Goal: Transaction & Acquisition: Download file/media

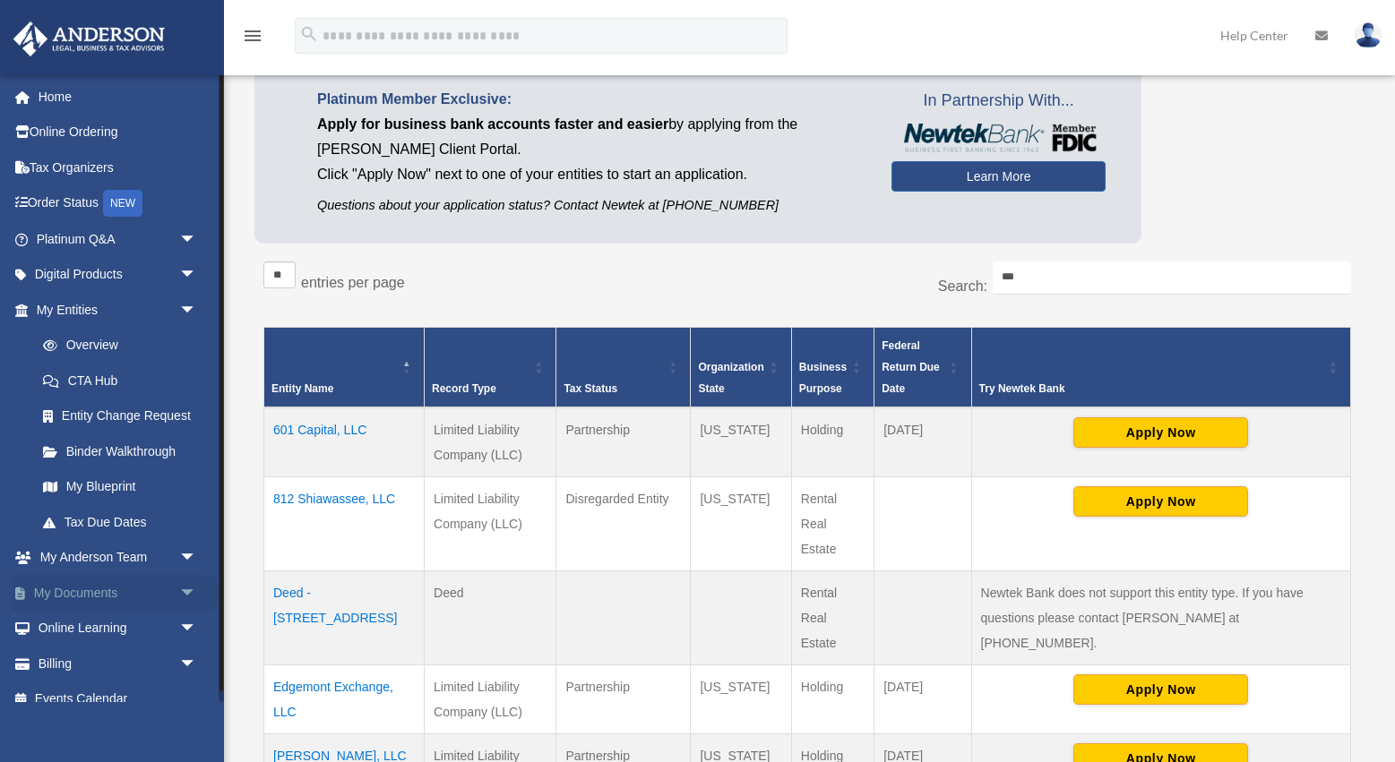
click at [179, 587] on span "arrow_drop_down" at bounding box center [197, 593] width 36 height 37
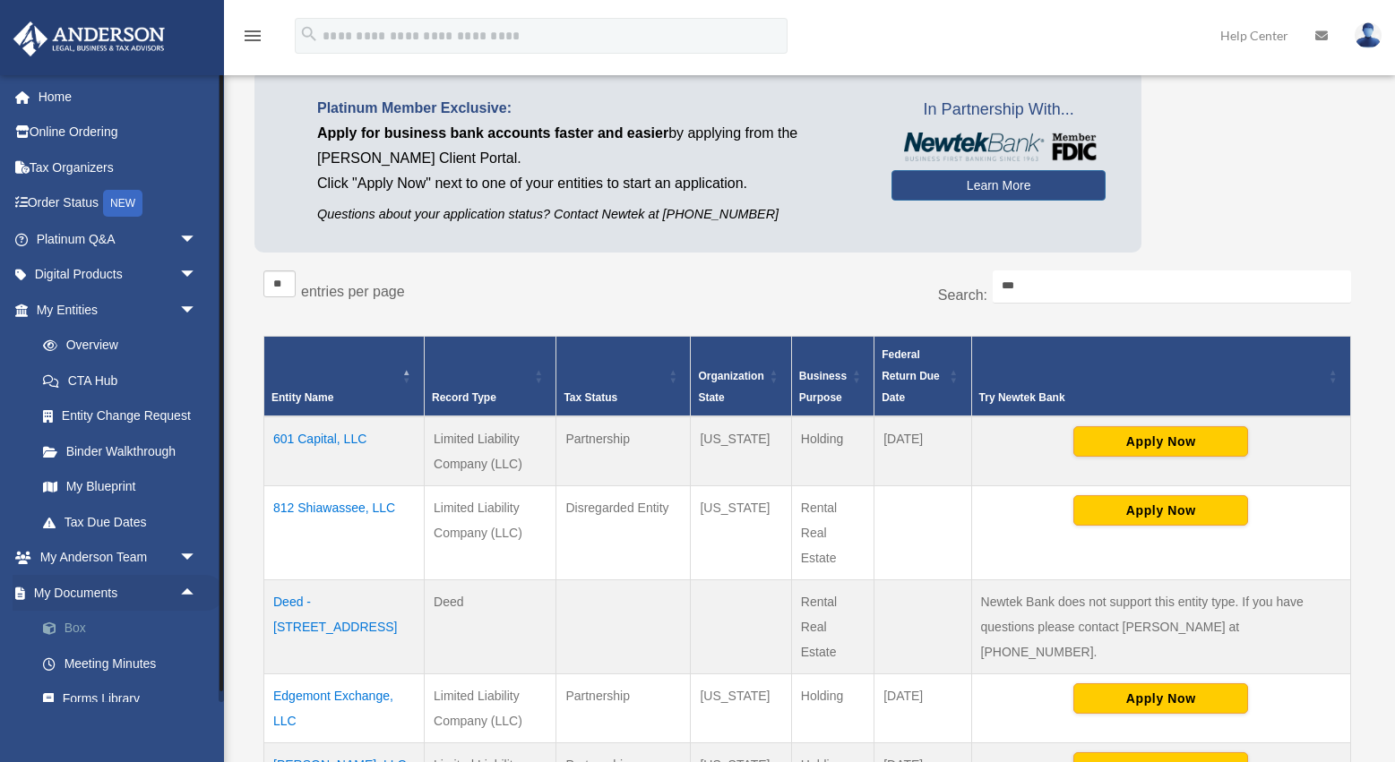
scroll to position [140, 0]
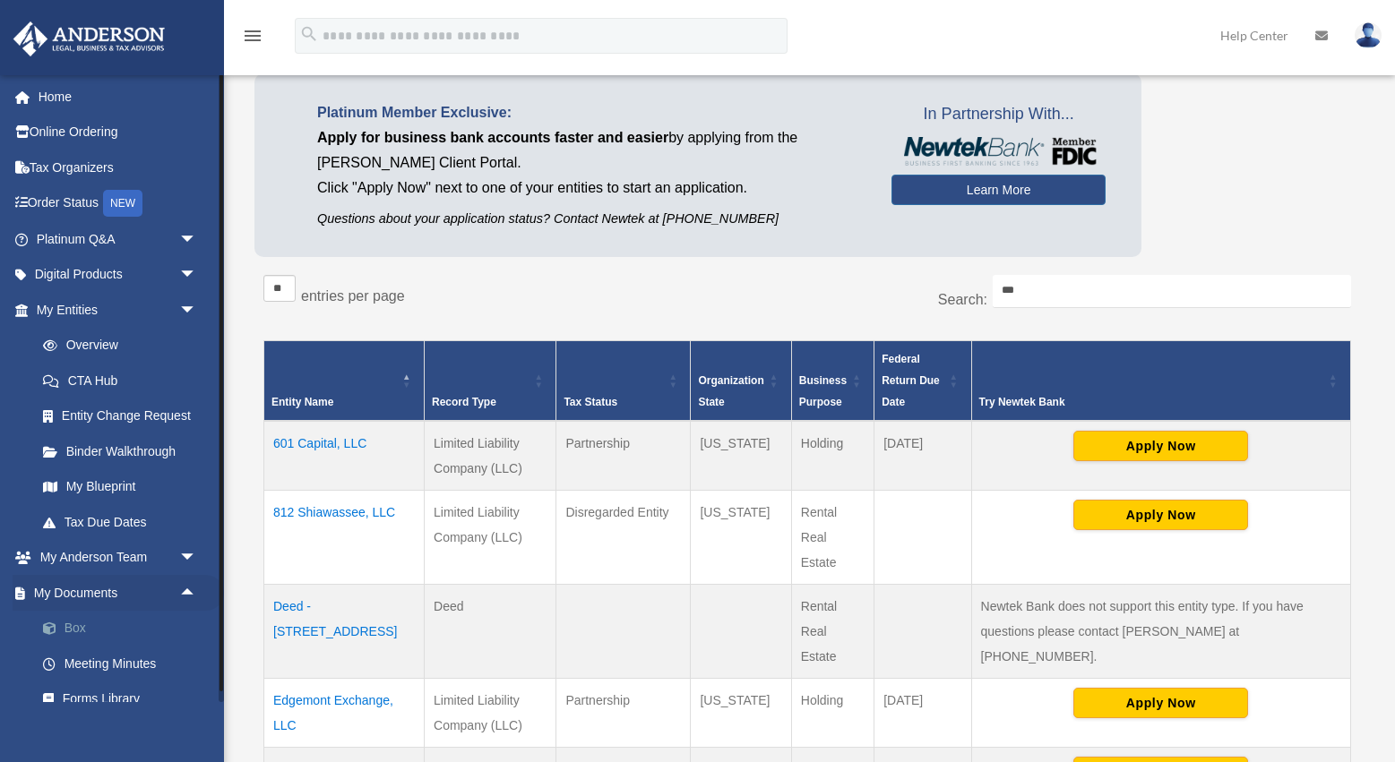
click at [84, 611] on link "Box" at bounding box center [124, 629] width 199 height 36
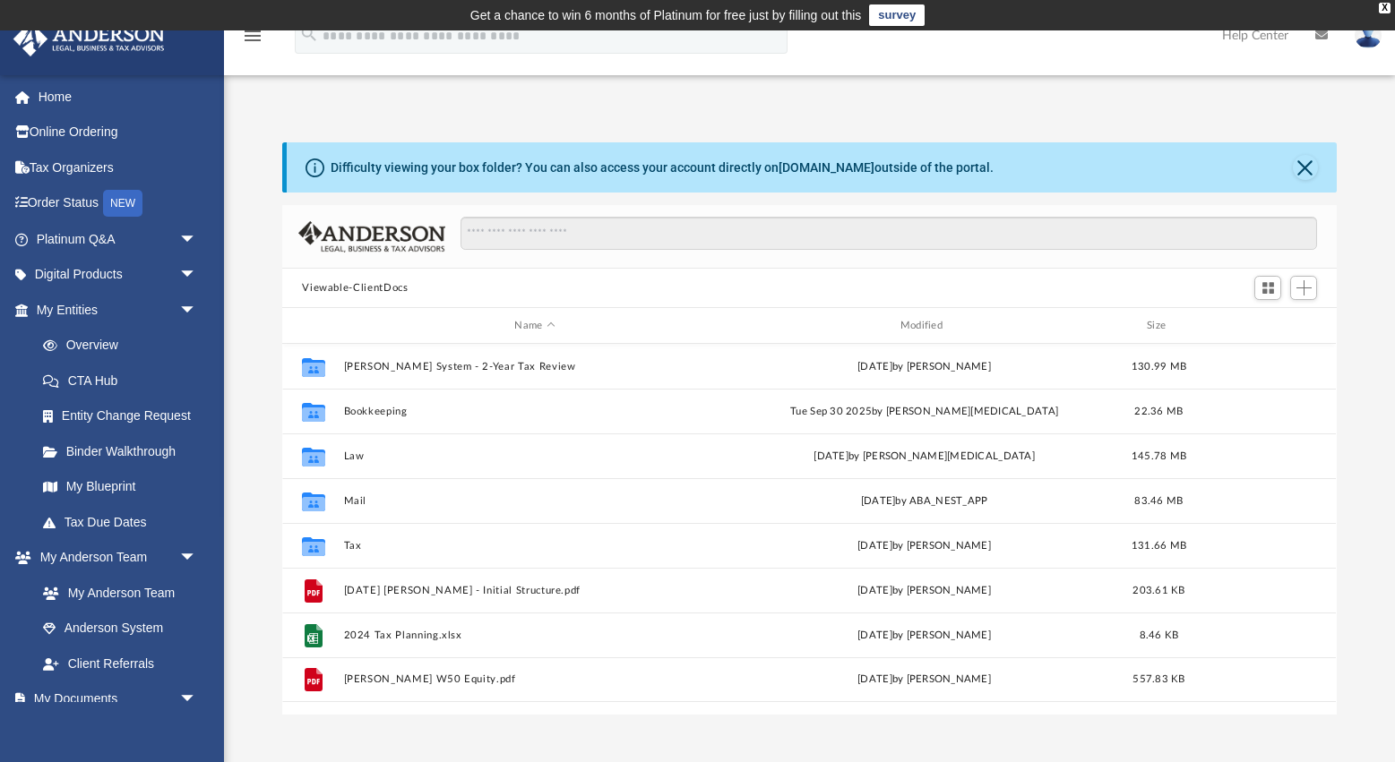
scroll to position [408, 1054]
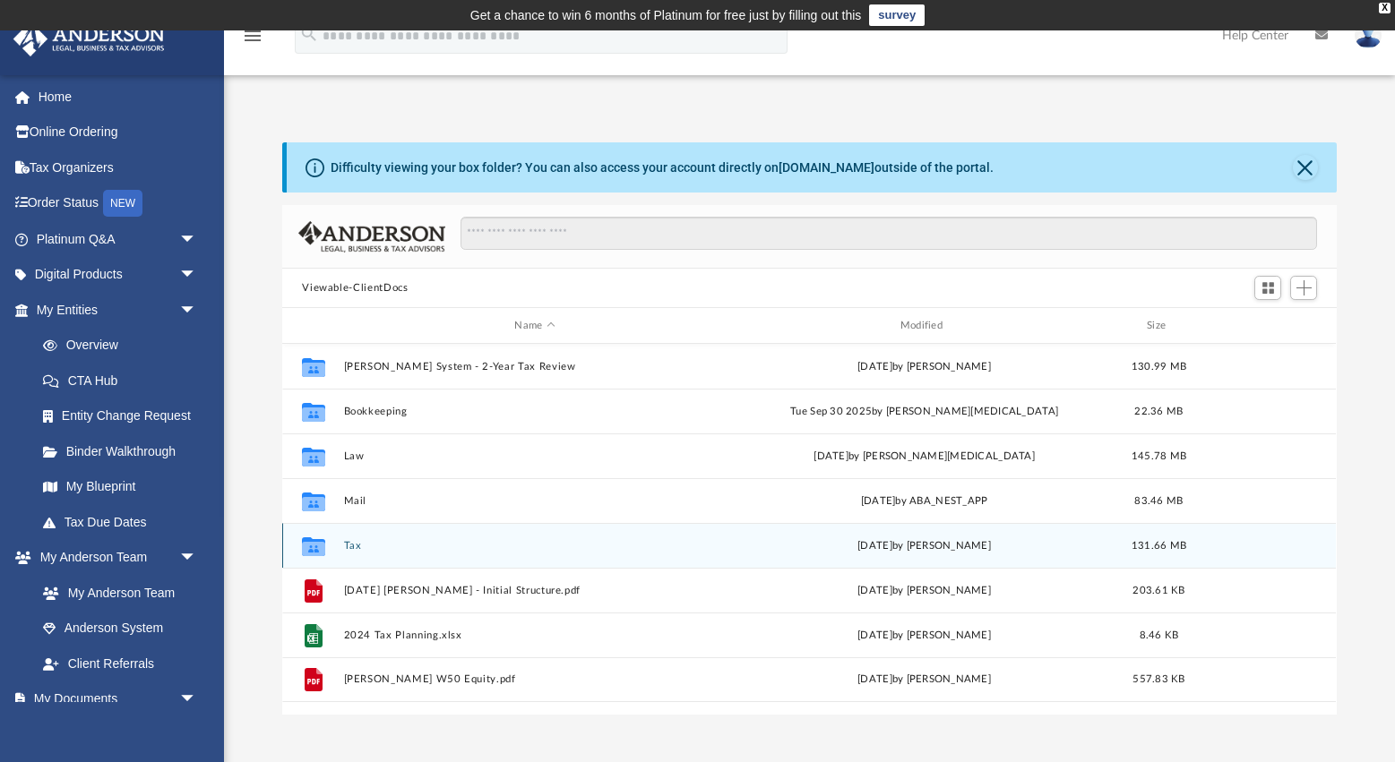
click at [350, 540] on button "Tax" at bounding box center [535, 546] width 382 height 12
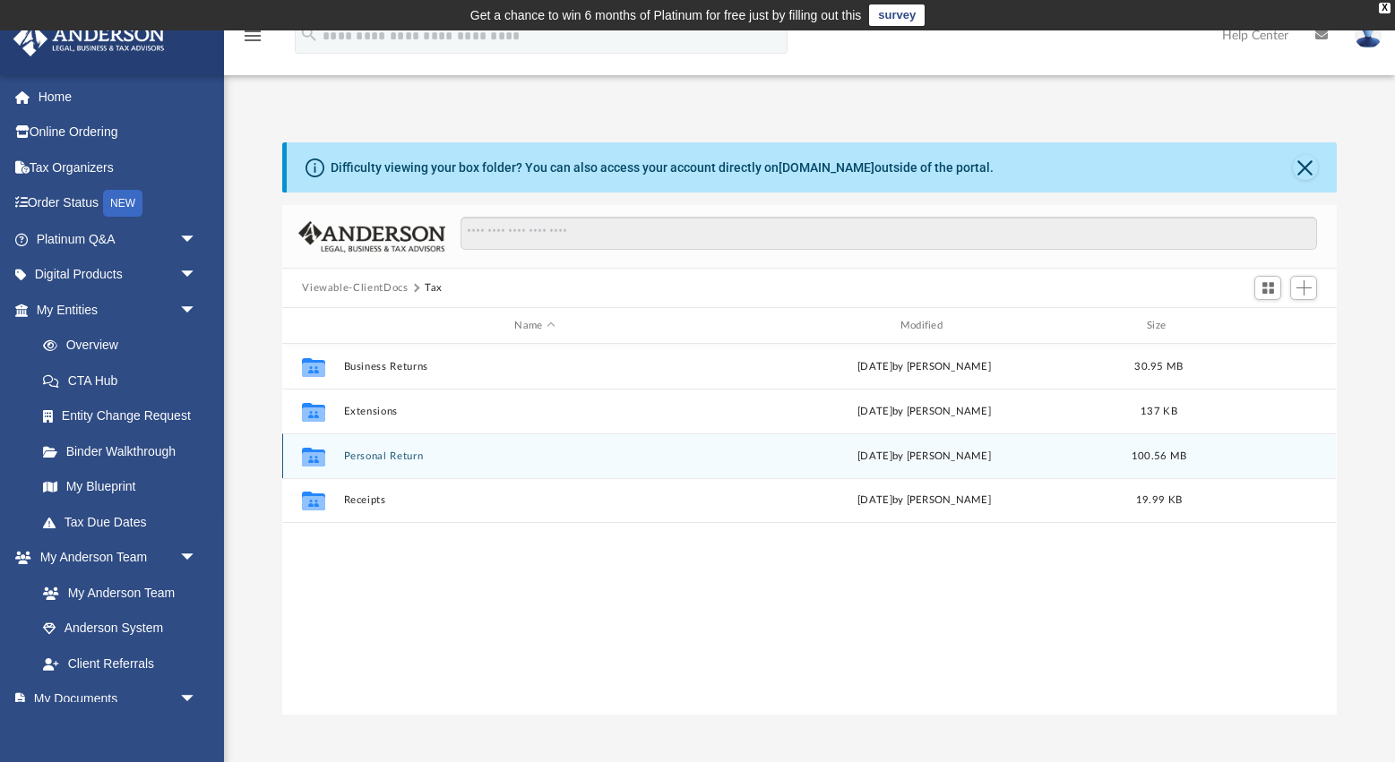
click at [376, 460] on button "Personal Return" at bounding box center [535, 457] width 382 height 12
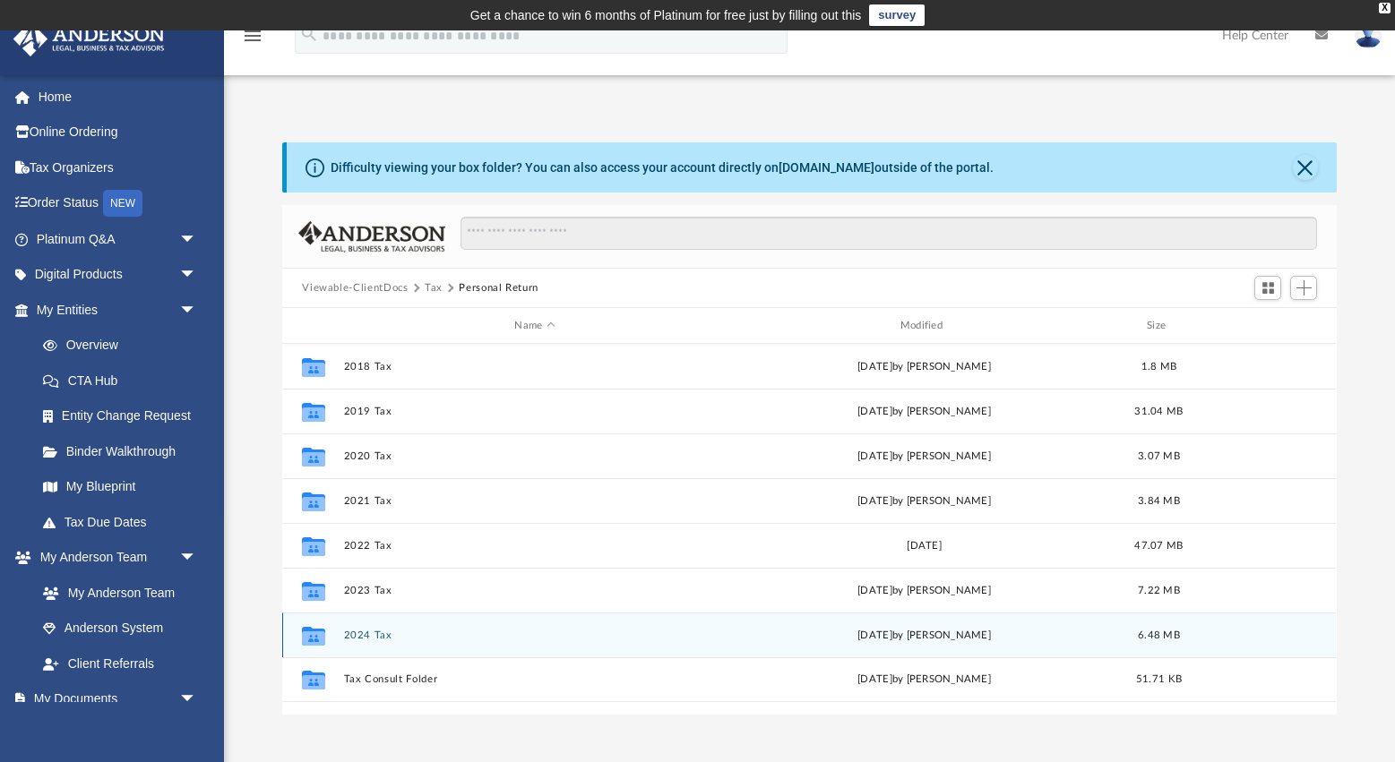
click at [360, 638] on button "2024 Tax" at bounding box center [535, 636] width 382 height 12
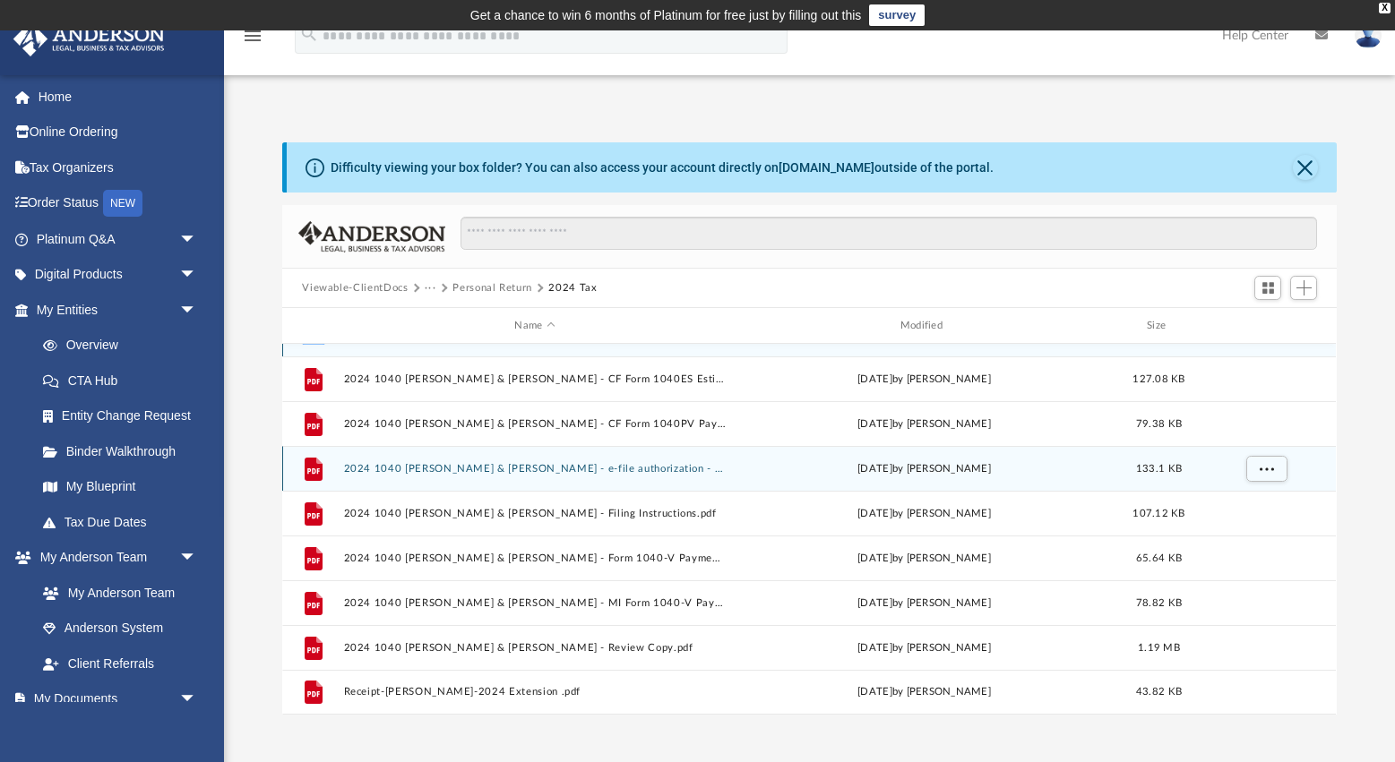
scroll to position [32, 0]
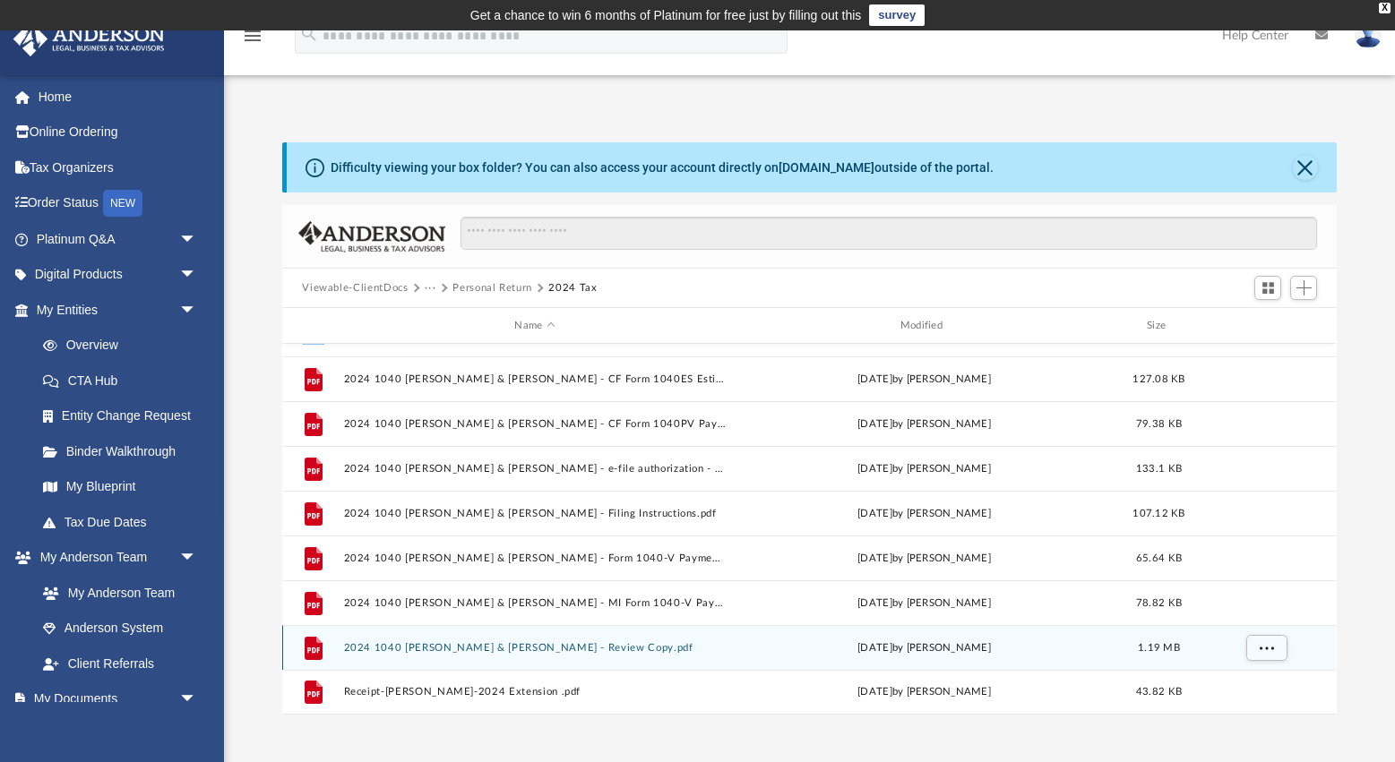
click at [571, 650] on button "2024 1040 [PERSON_NAME] & [PERSON_NAME] - Review Copy.pdf" at bounding box center [535, 648] width 382 height 12
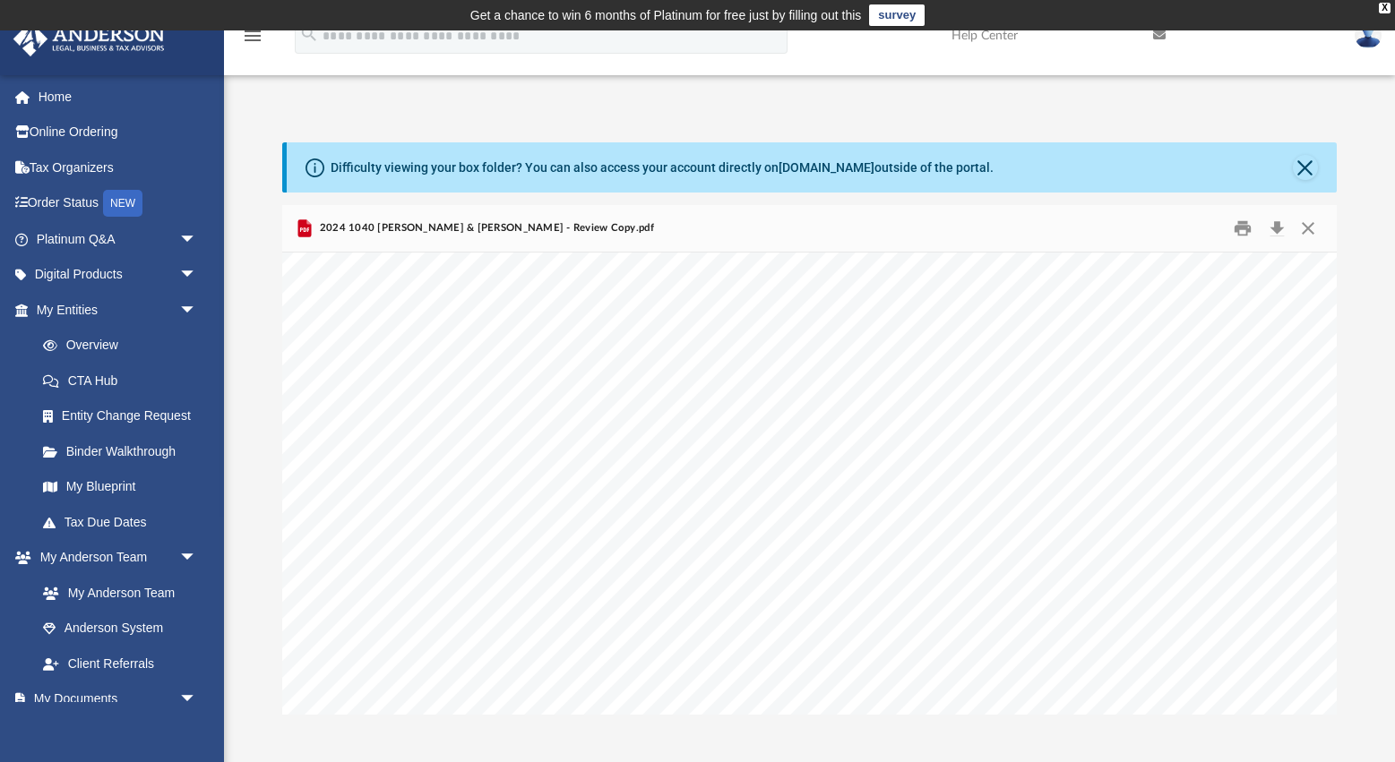
scroll to position [0, 0]
click at [1314, 236] on button "Close" at bounding box center [1308, 229] width 32 height 28
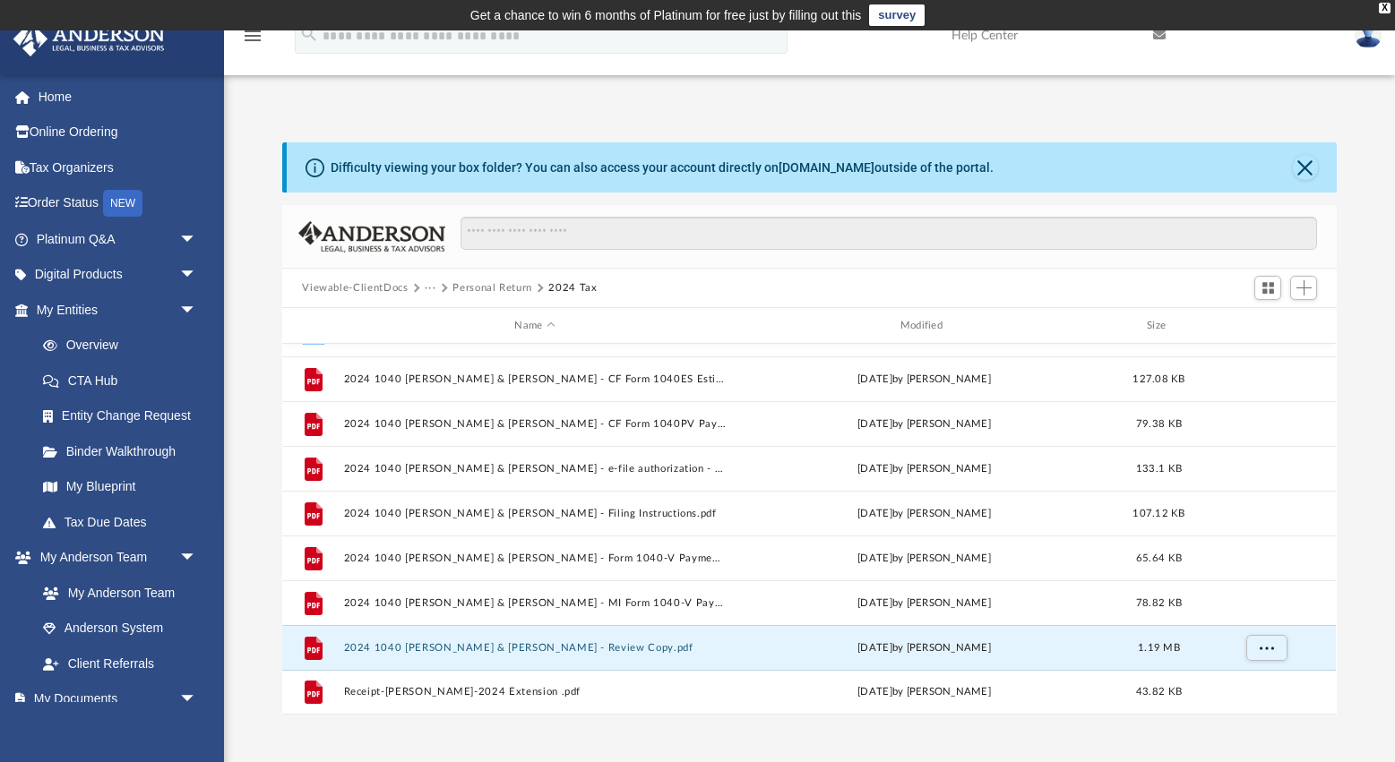
click at [489, 291] on button "Personal Return" at bounding box center [492, 288] width 80 height 16
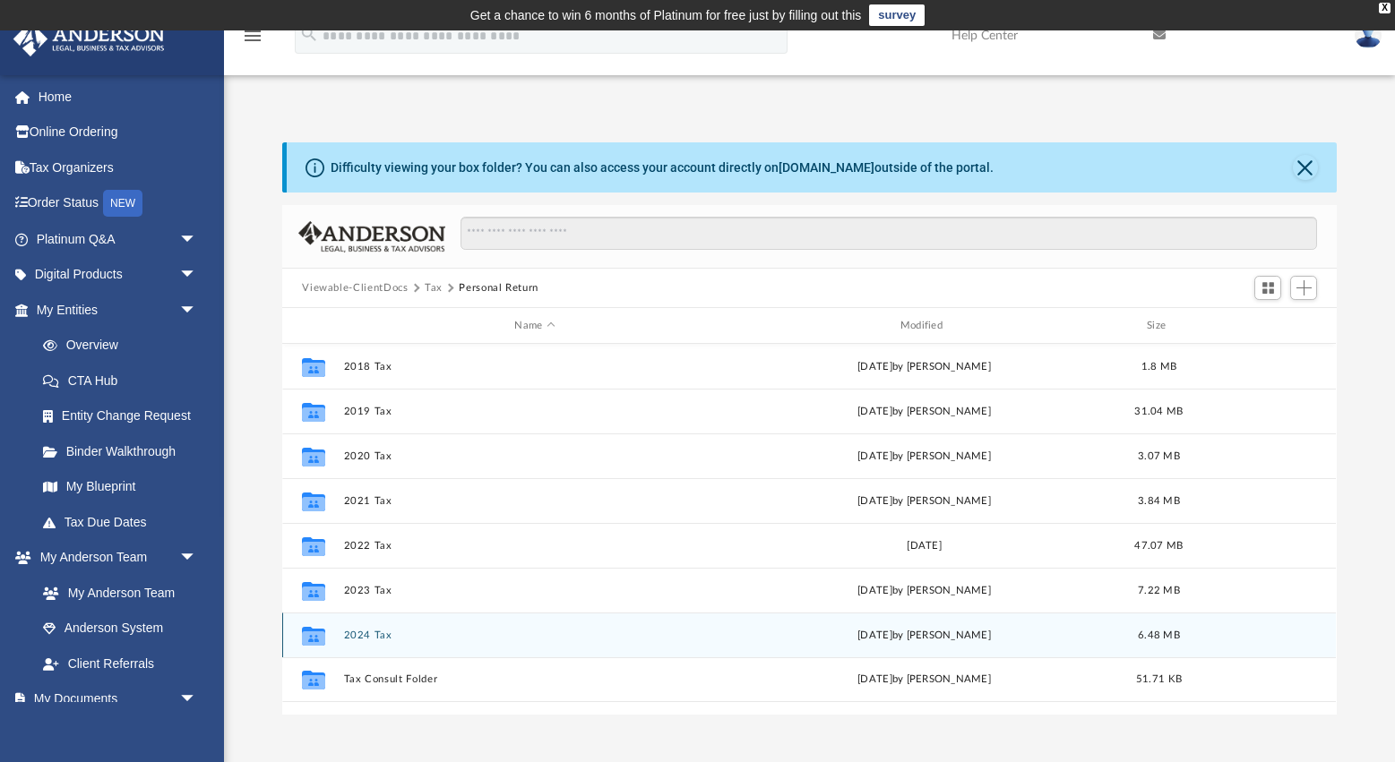
click at [359, 640] on button "2024 Tax" at bounding box center [535, 636] width 382 height 12
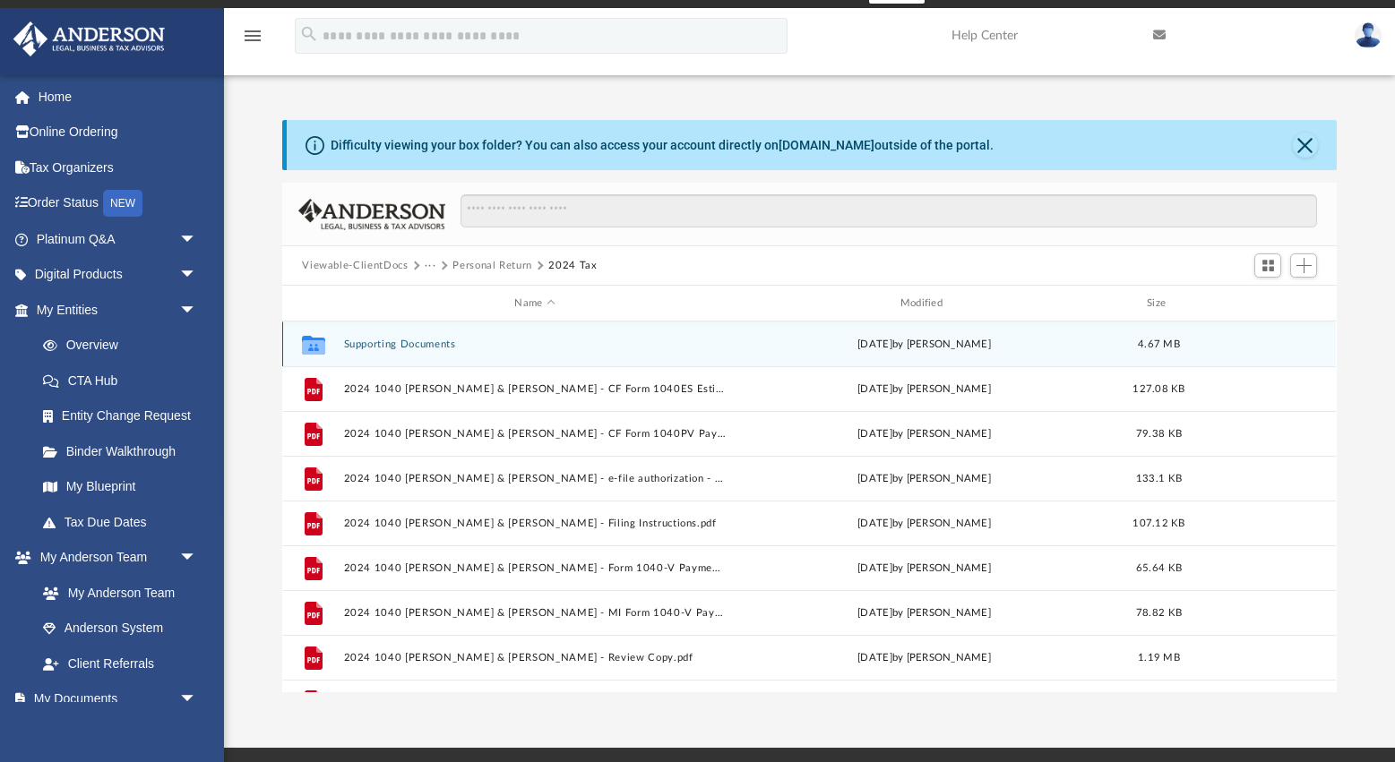
click at [411, 346] on button "Supporting Documents" at bounding box center [535, 345] width 382 height 12
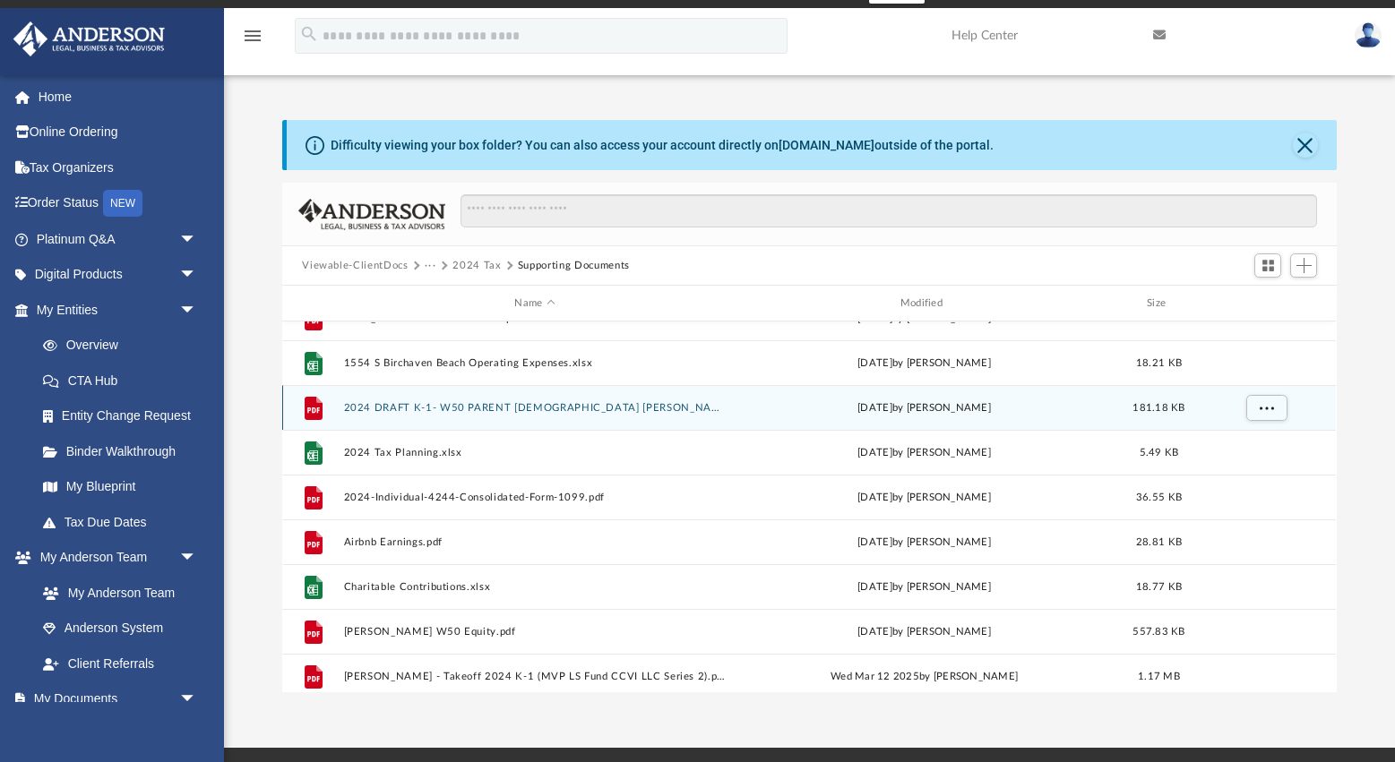
scroll to position [92, 0]
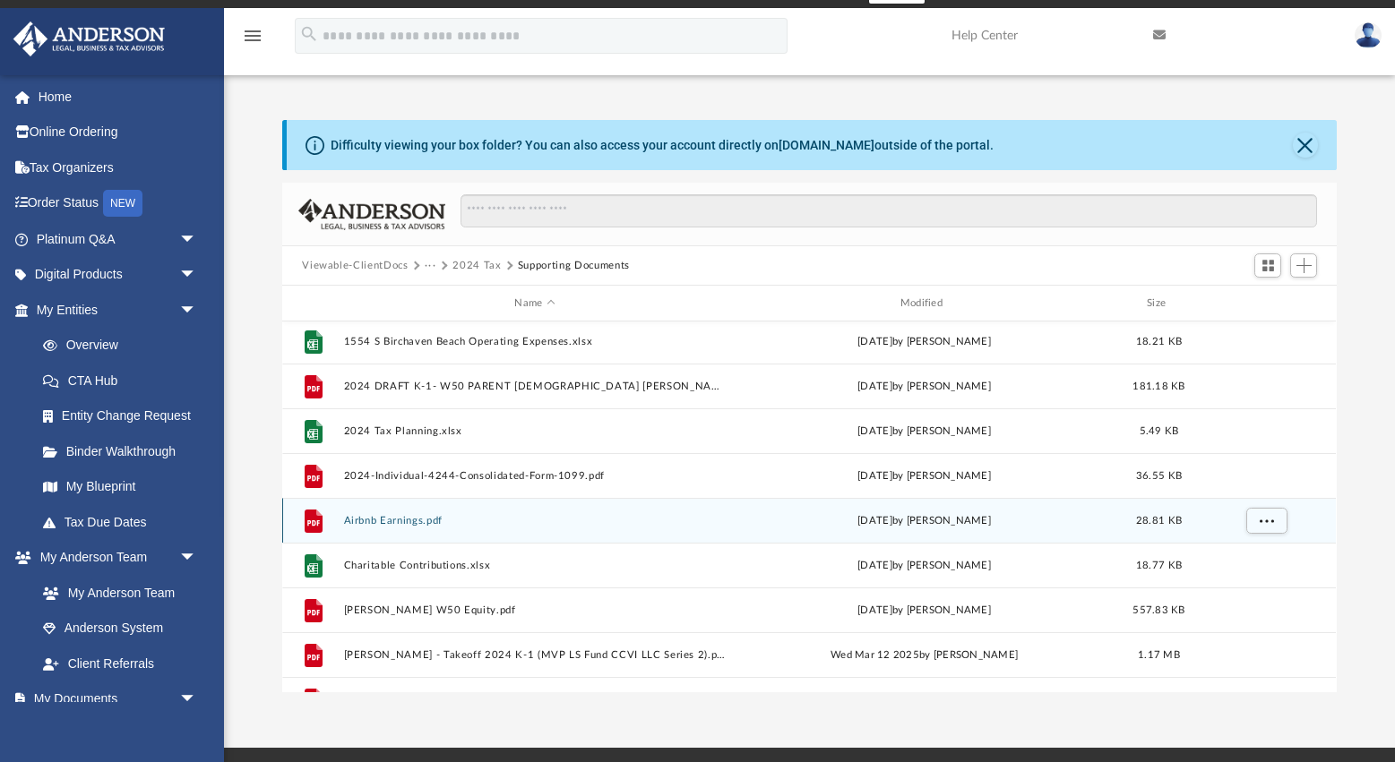
click at [406, 520] on button "Airbnb Earnings.pdf" at bounding box center [535, 521] width 382 height 12
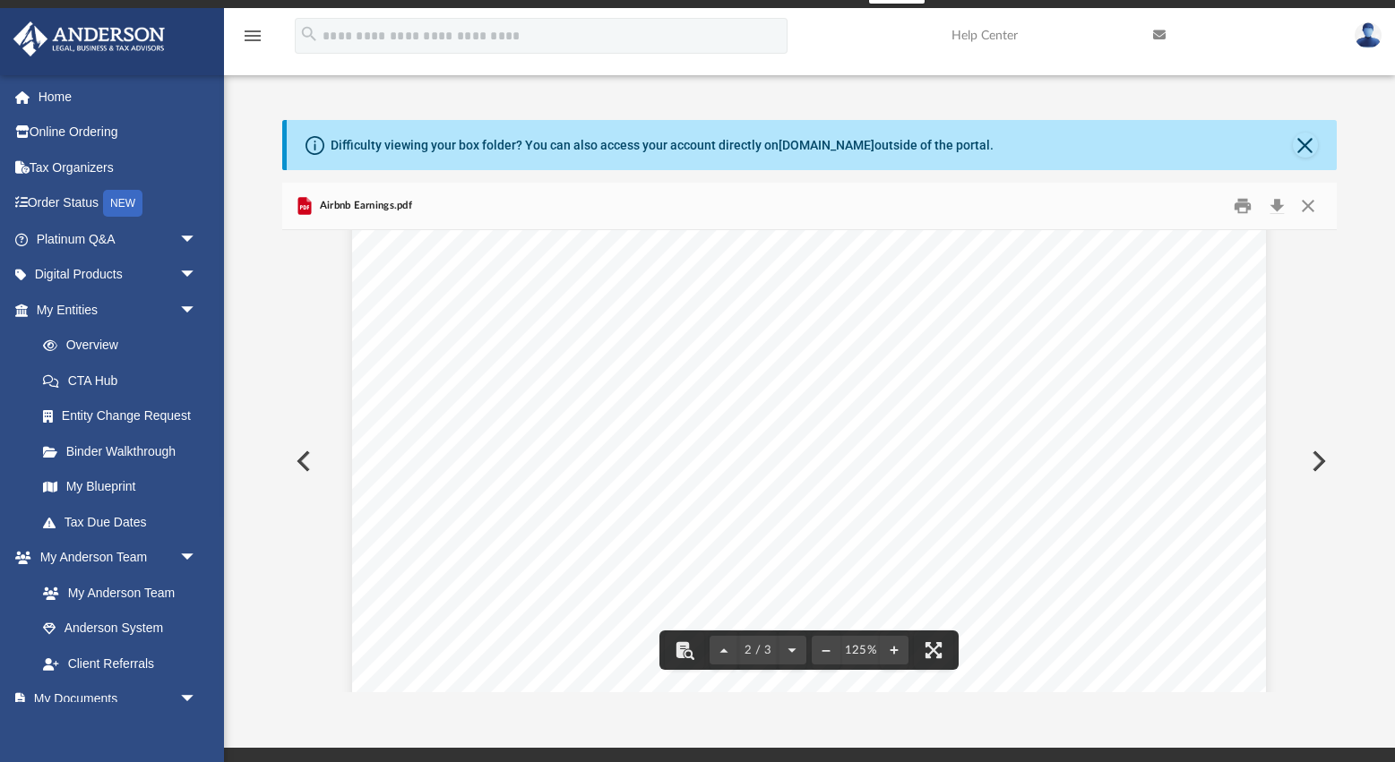
scroll to position [1303, 0]
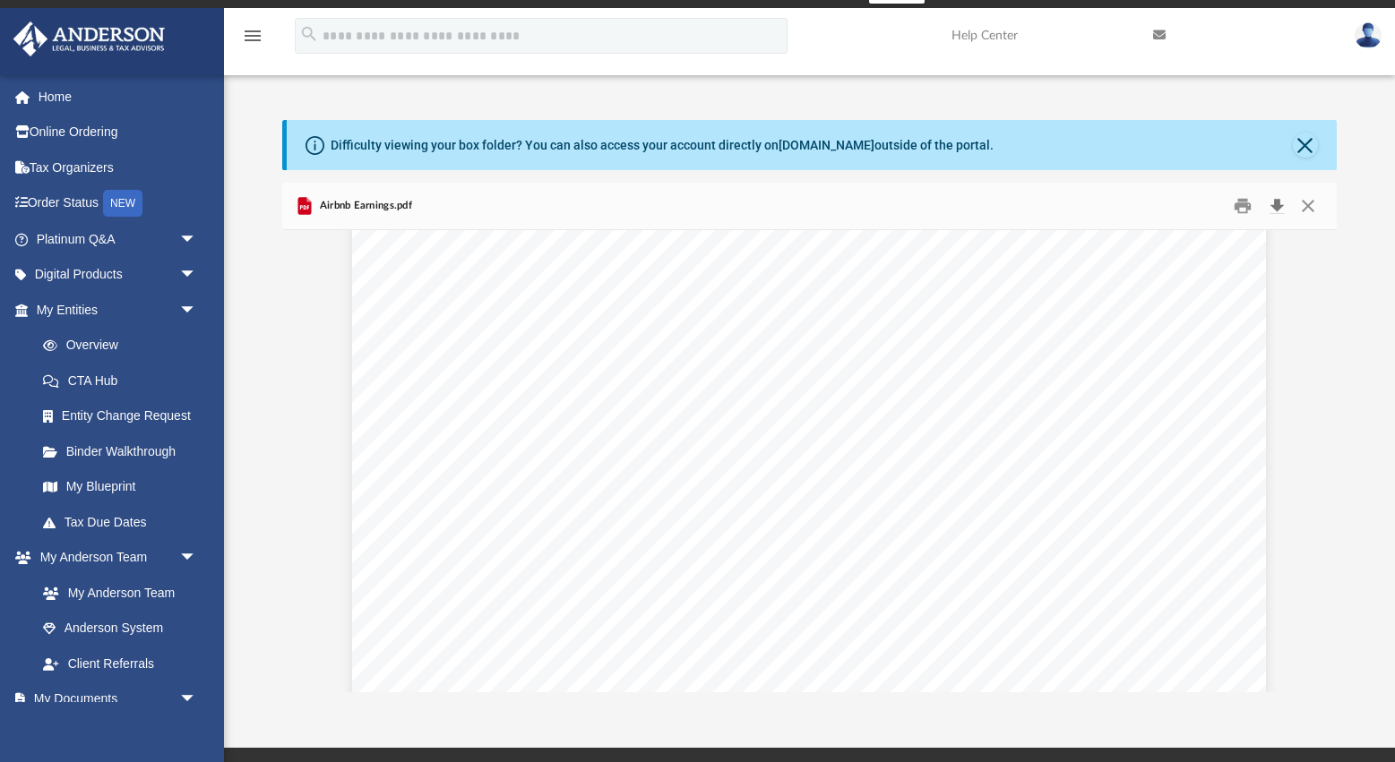
click at [1278, 204] on button "Download" at bounding box center [1276, 207] width 32 height 28
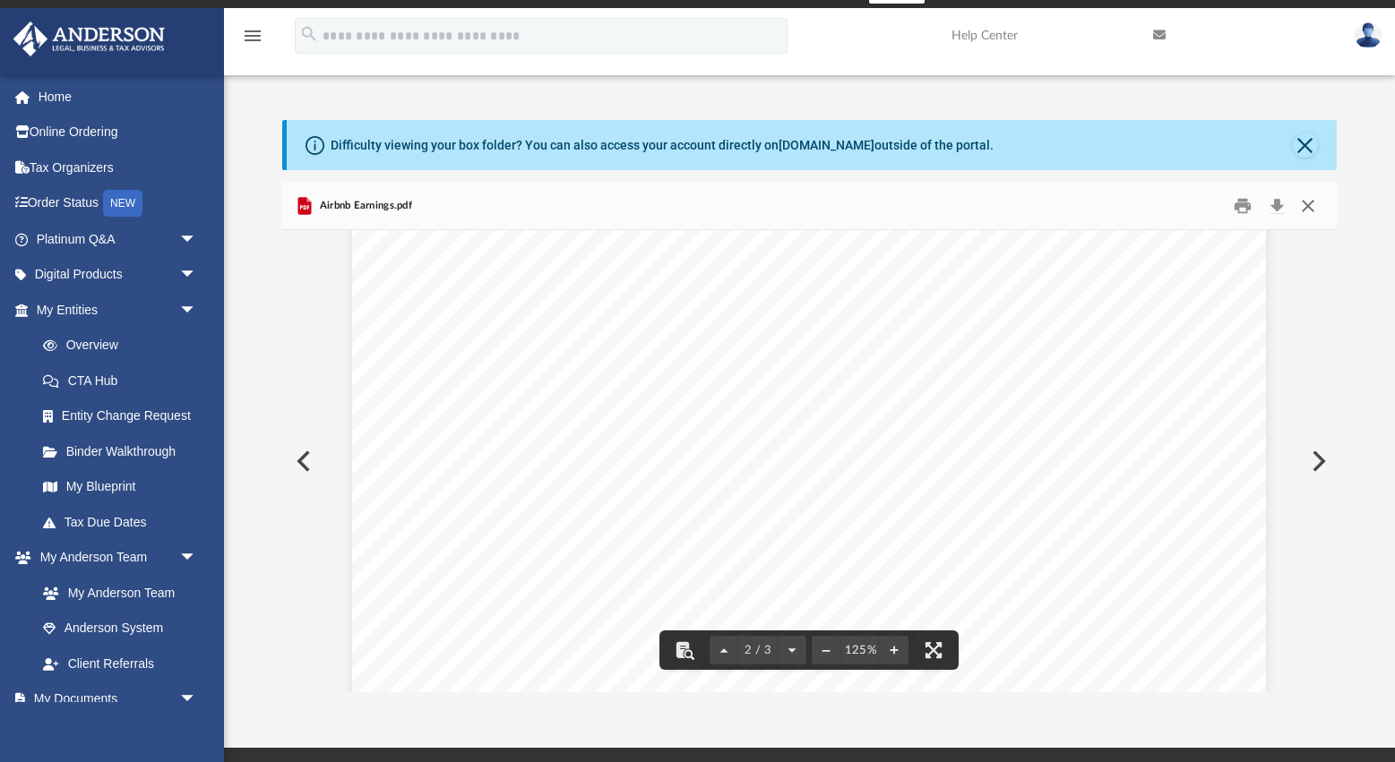
click at [1304, 204] on button "Close" at bounding box center [1308, 207] width 32 height 28
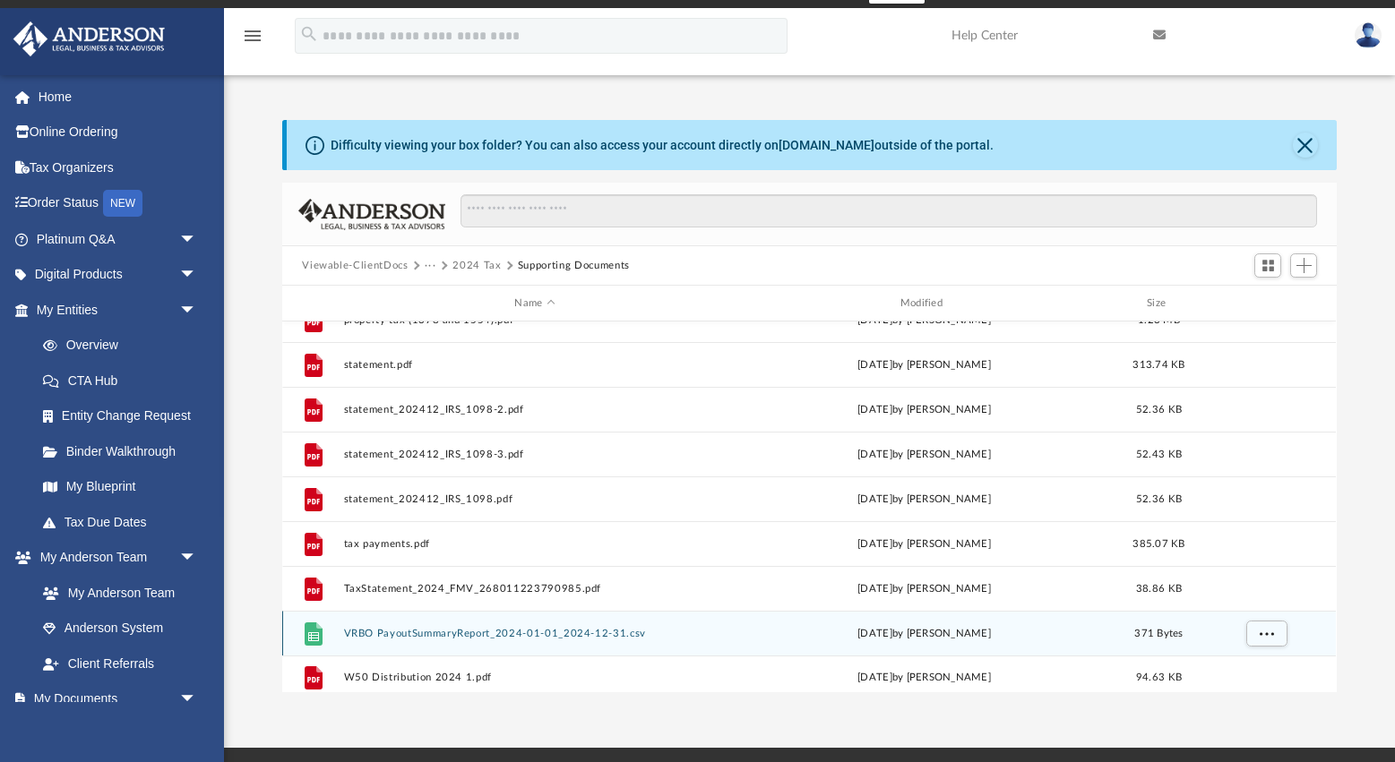
scroll to position [604, 0]
click at [460, 636] on button "VRBO PayoutSummaryReport_2024-01-01_2024-12-31.csv" at bounding box center [535, 637] width 382 height 12
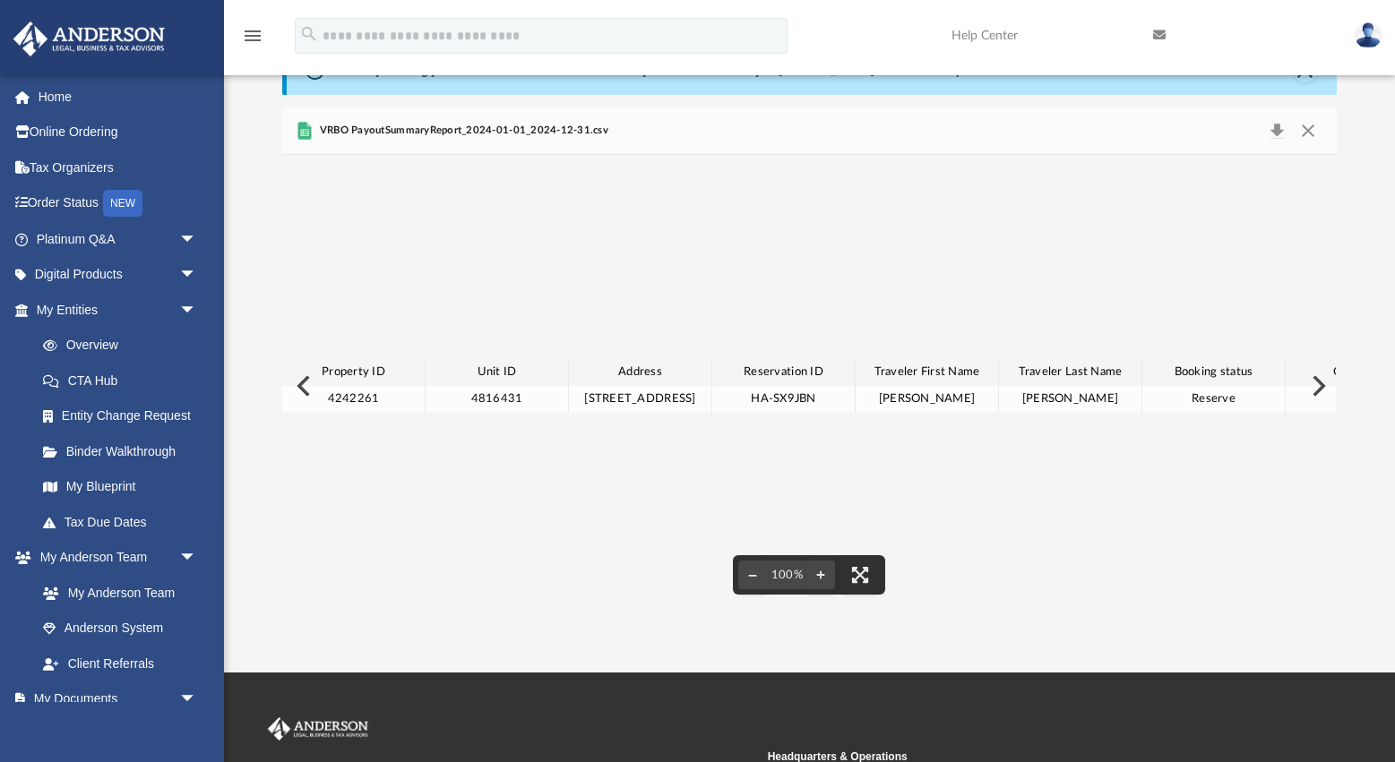
scroll to position [90, 0]
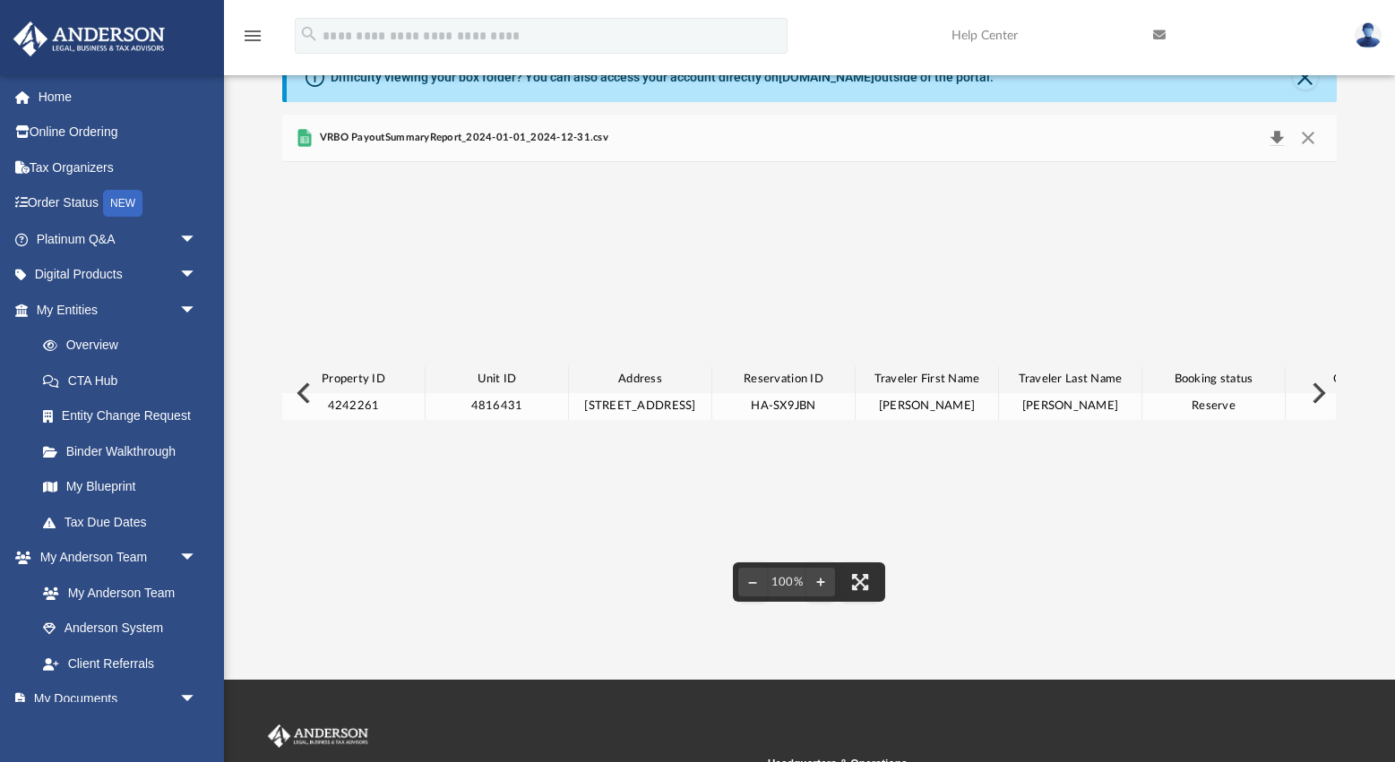
click at [1273, 137] on button "Download" at bounding box center [1276, 137] width 32 height 25
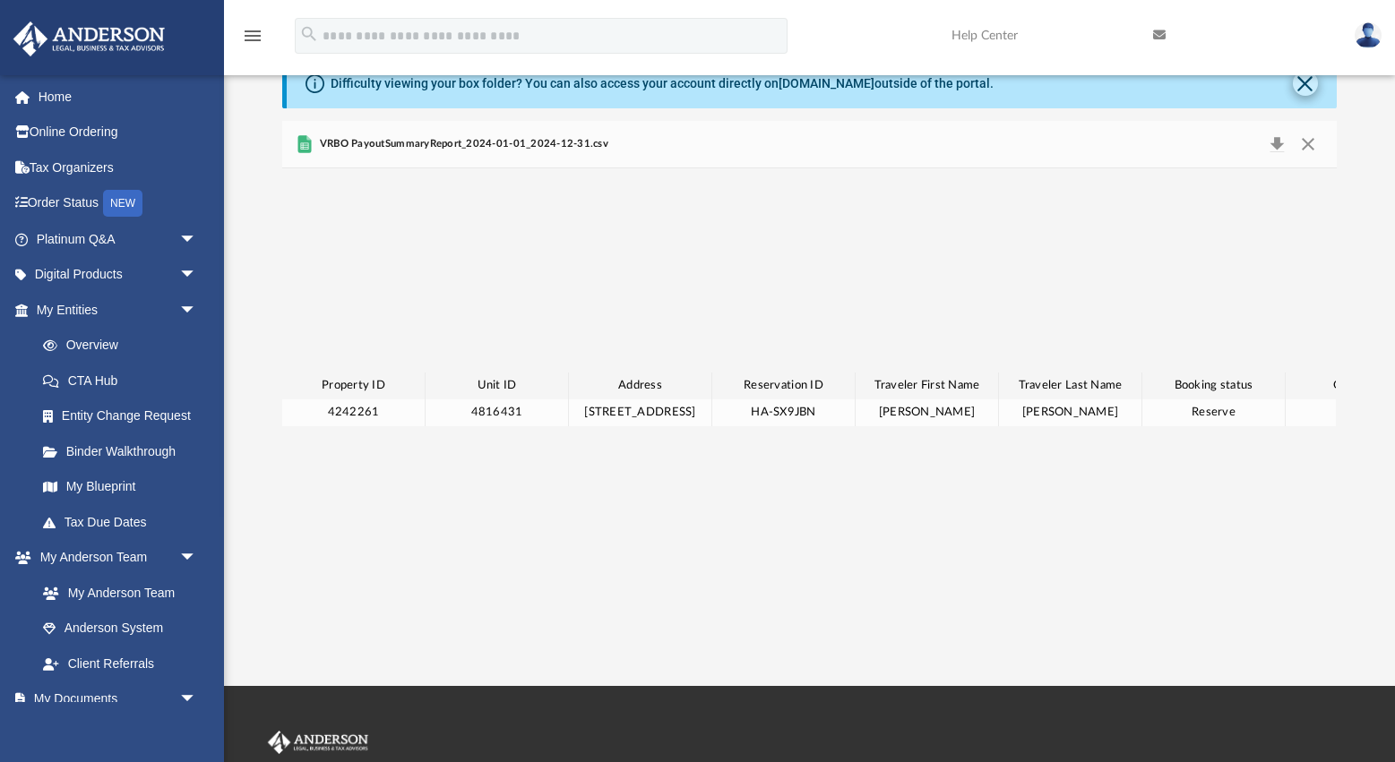
click at [1302, 86] on button "Close" at bounding box center [1305, 83] width 25 height 25
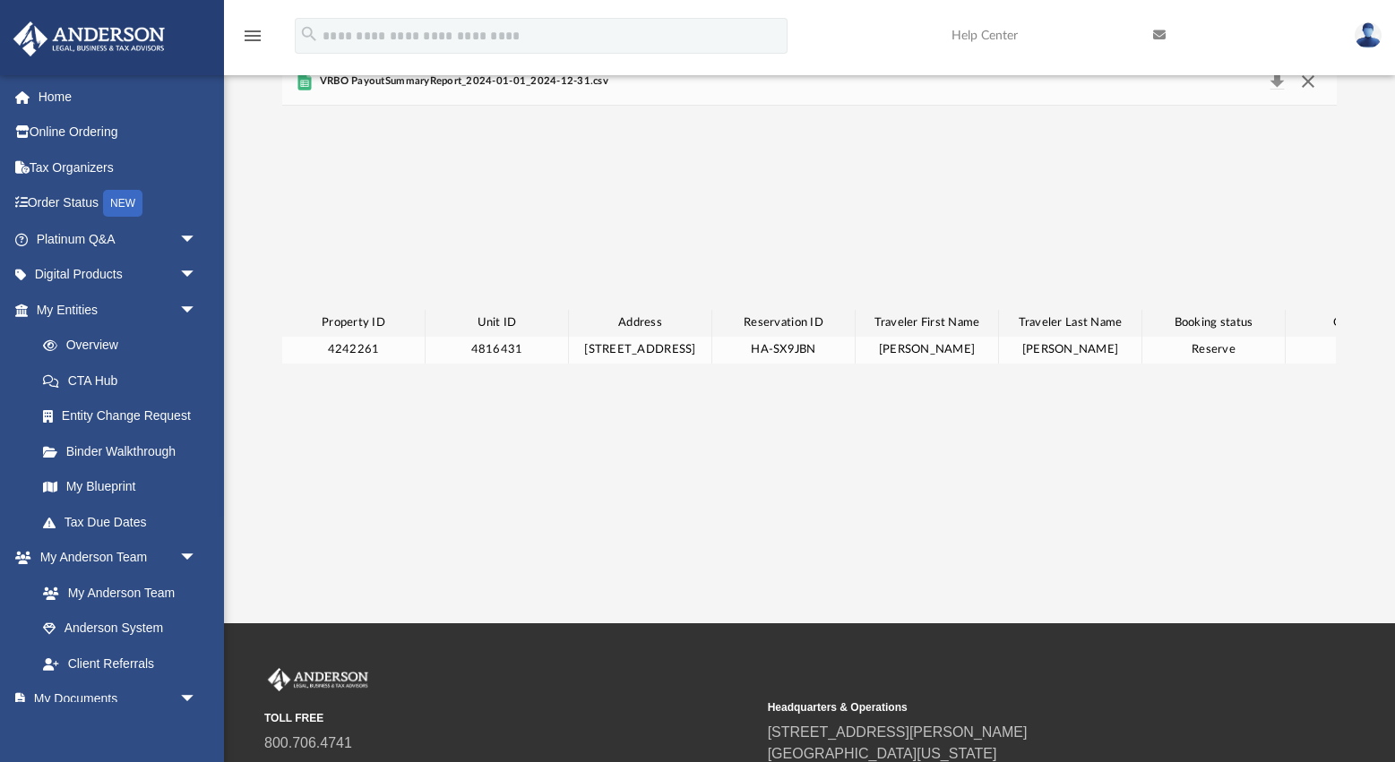
click at [1308, 82] on button "Close" at bounding box center [1308, 81] width 32 height 25
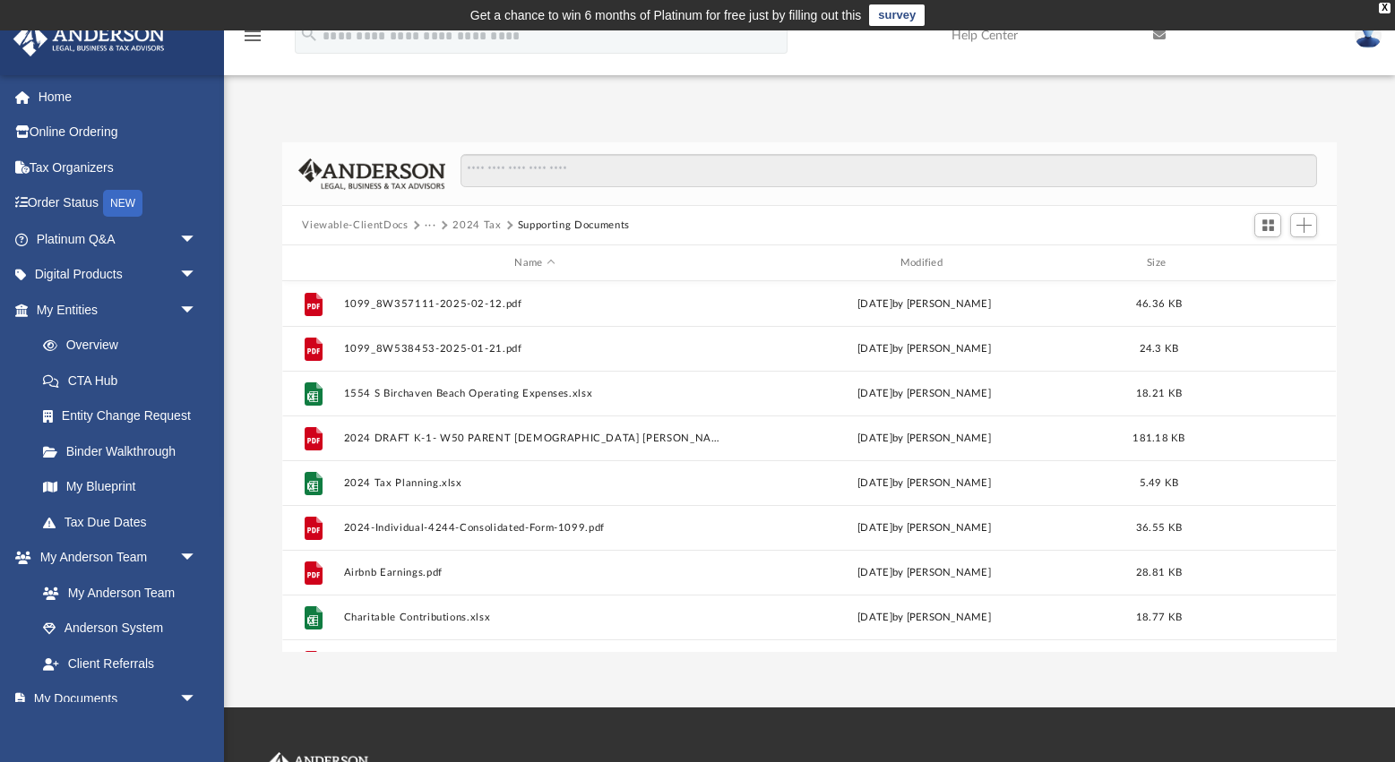
scroll to position [0, 0]
click at [478, 226] on button "2024 Tax" at bounding box center [476, 226] width 48 height 16
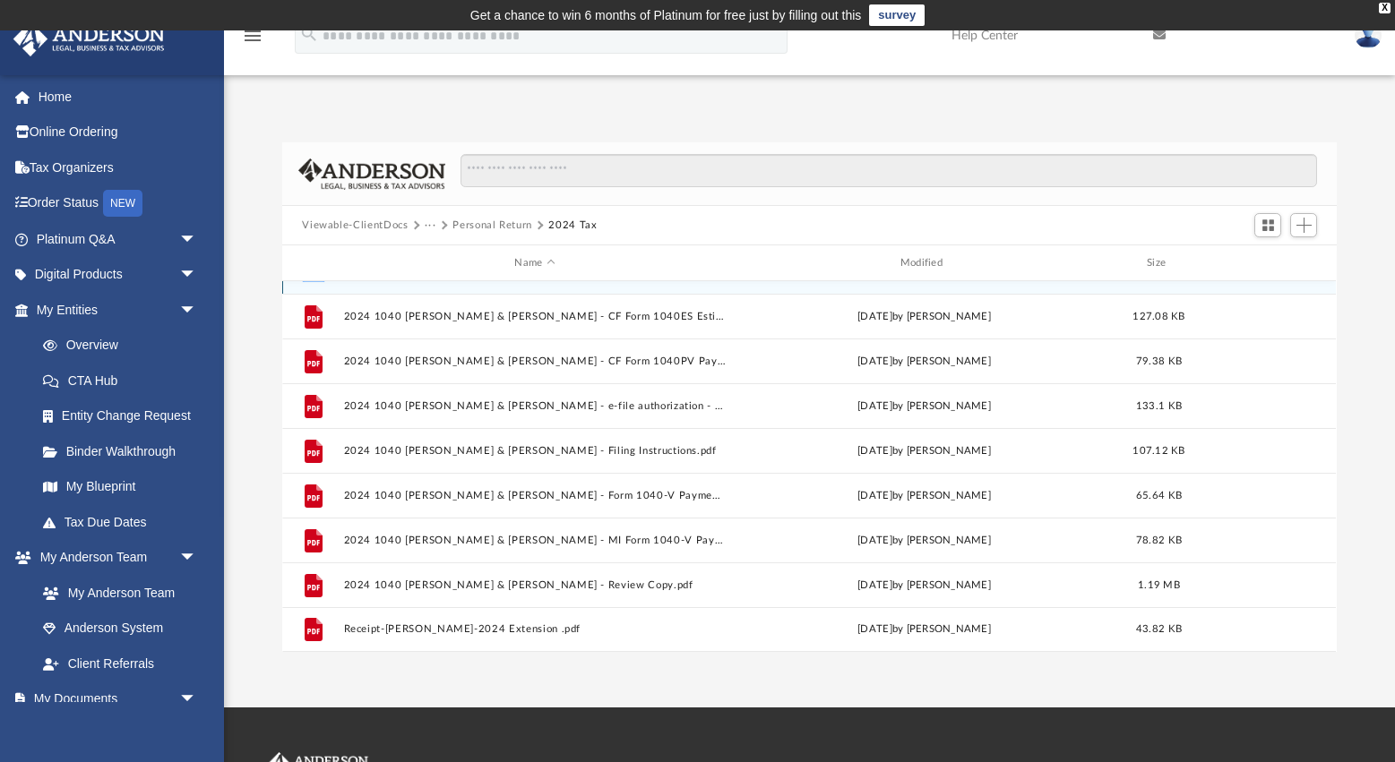
scroll to position [32, 0]
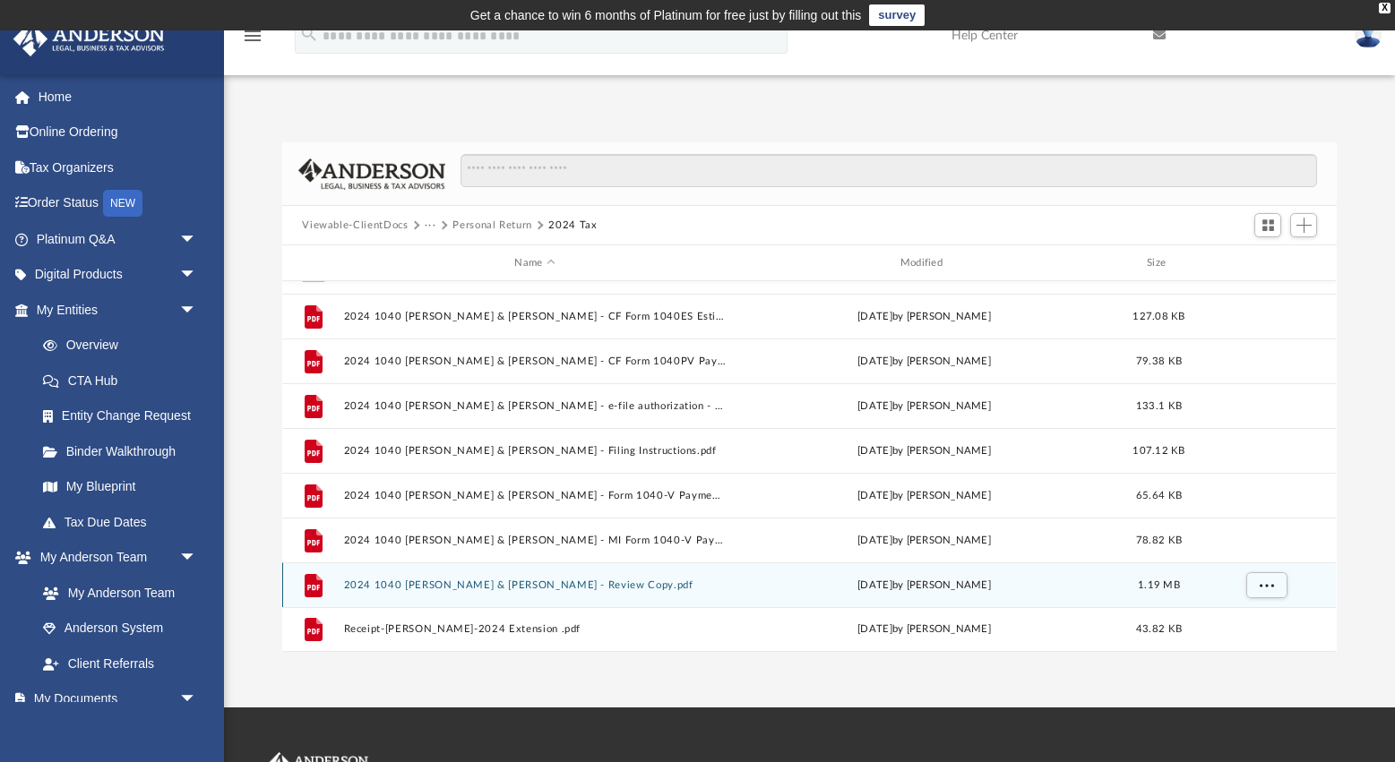
click at [543, 589] on button "2024 1040 [PERSON_NAME] & [PERSON_NAME] - Review Copy.pdf" at bounding box center [535, 586] width 382 height 12
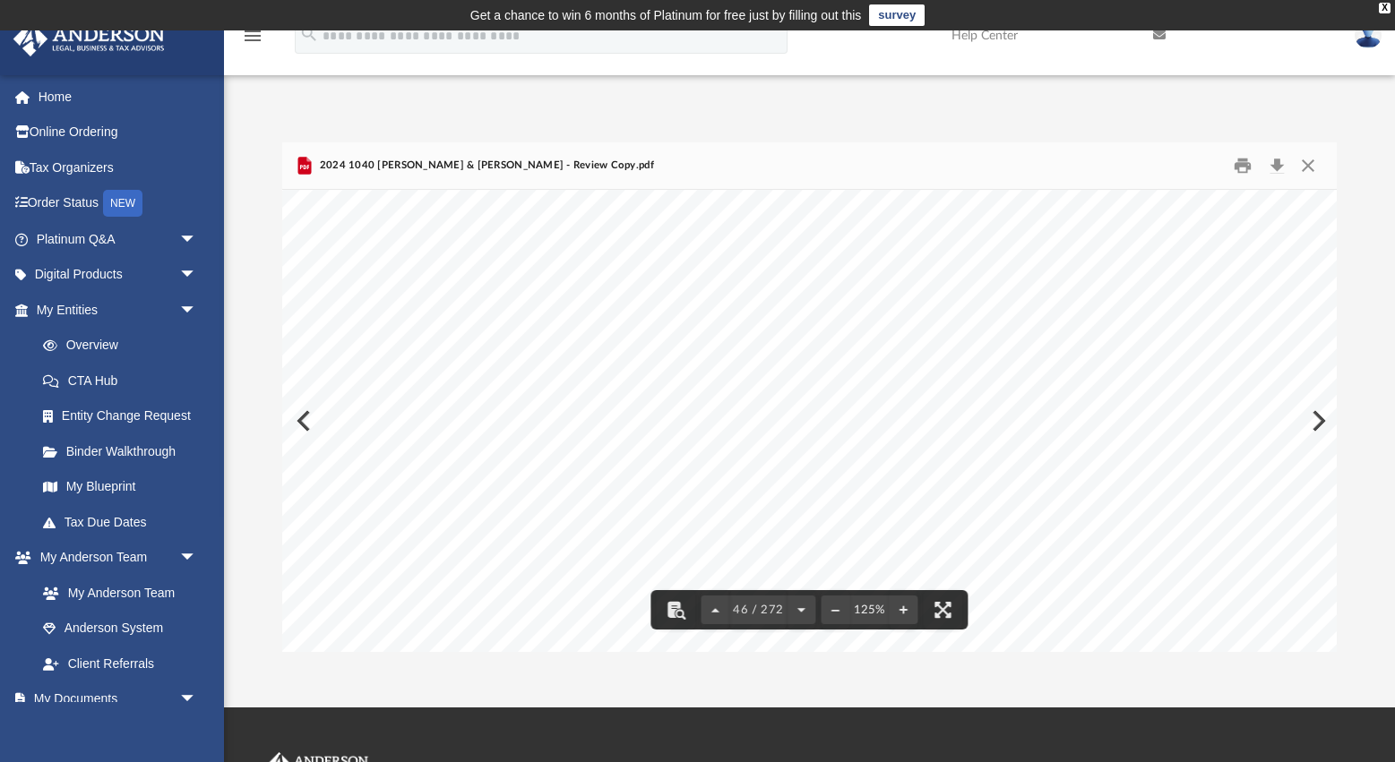
scroll to position [52515, 14]
click at [1276, 168] on button "Download" at bounding box center [1276, 166] width 32 height 28
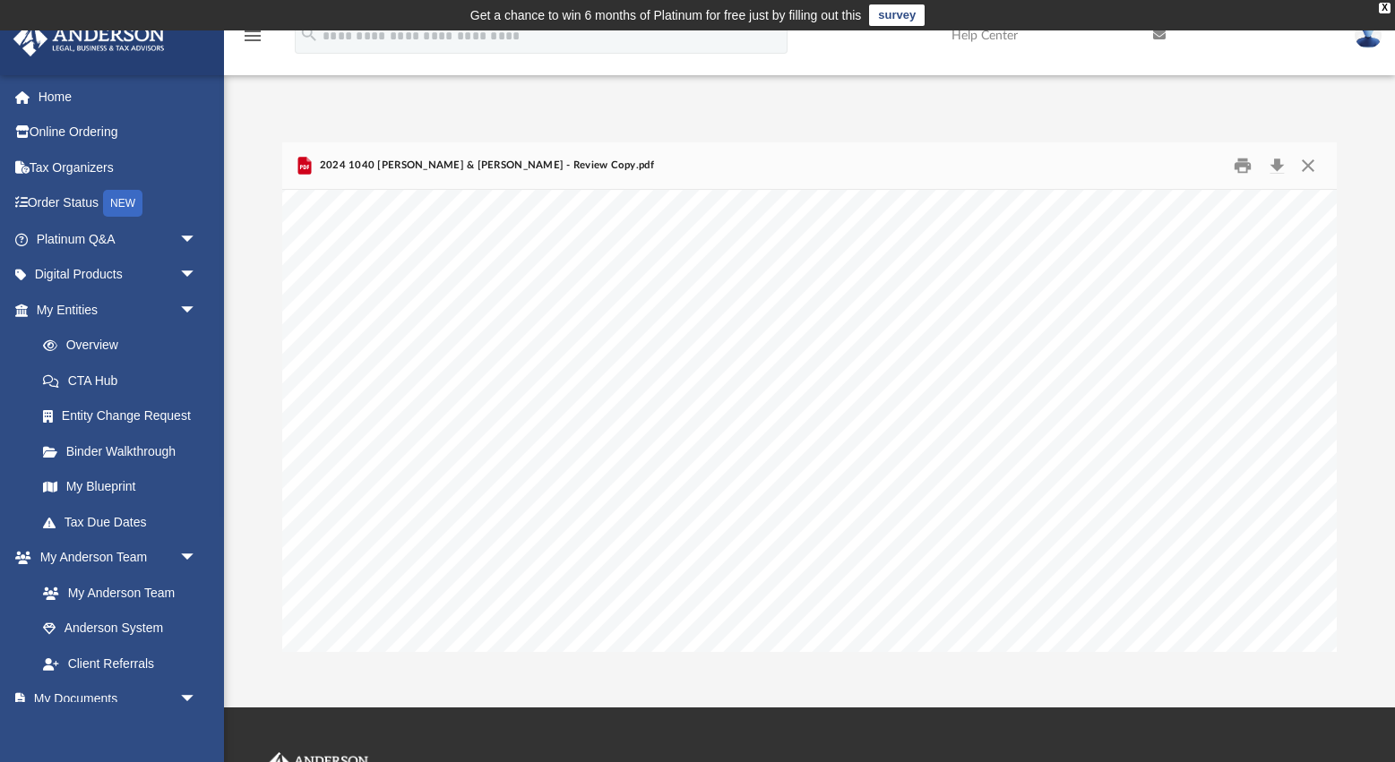
scroll to position [0, 0]
